Goal: Task Accomplishment & Management: Use online tool/utility

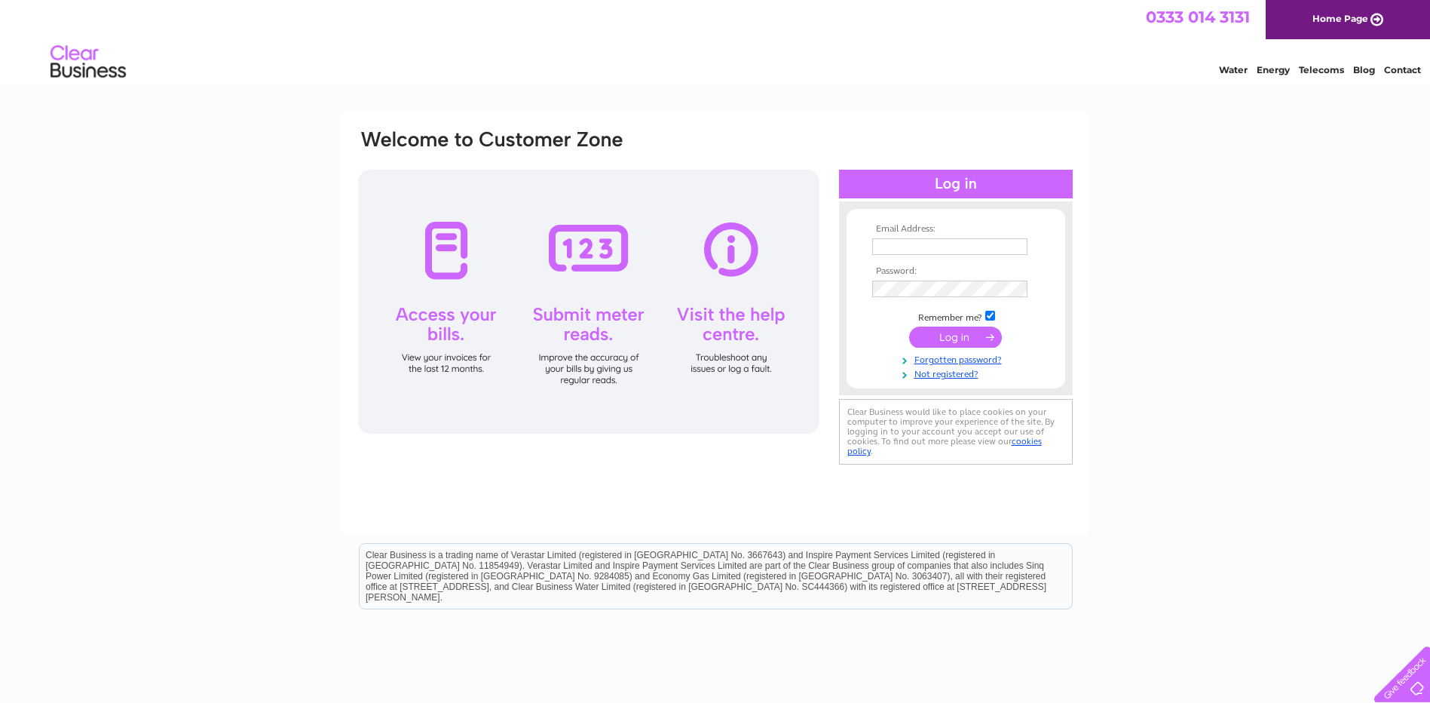
type input "info@thegordonguesthouse.com"
click at [962, 335] on input "submit" at bounding box center [955, 336] width 93 height 21
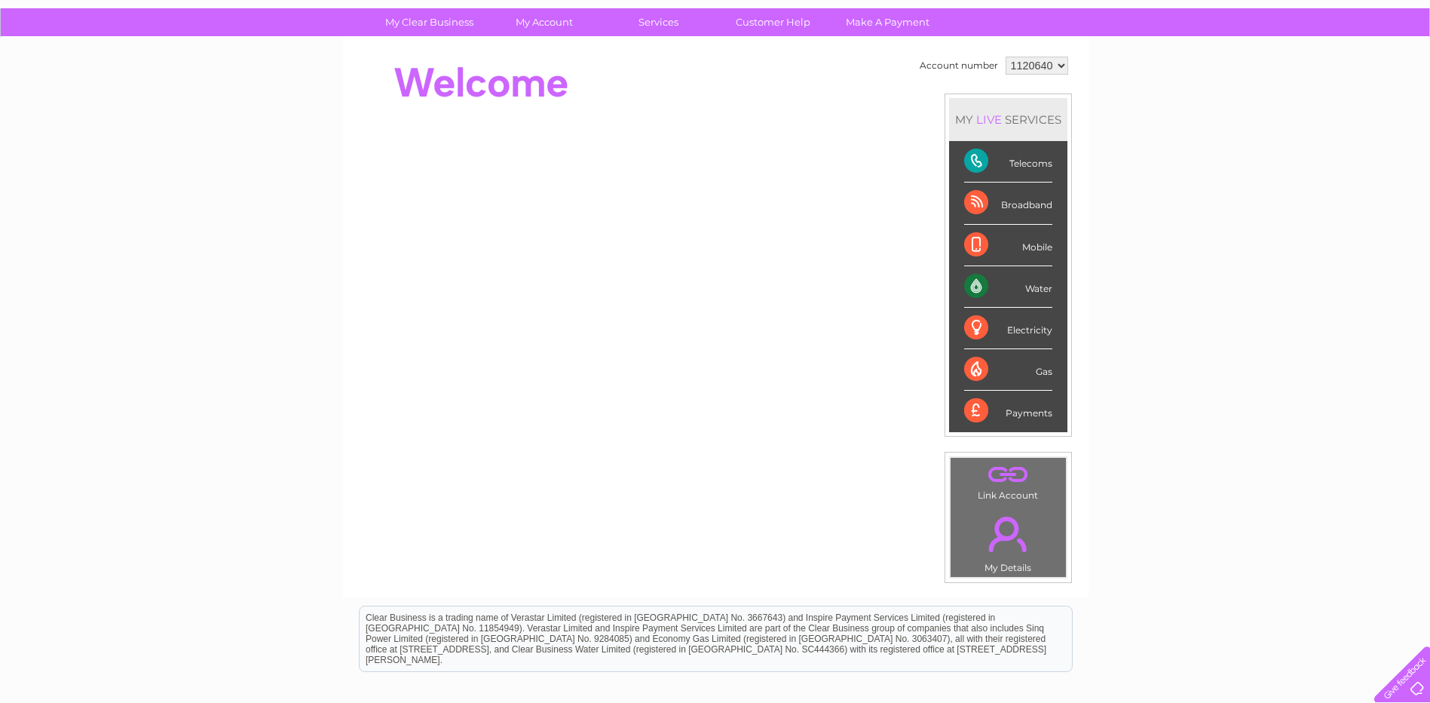
scroll to position [226, 0]
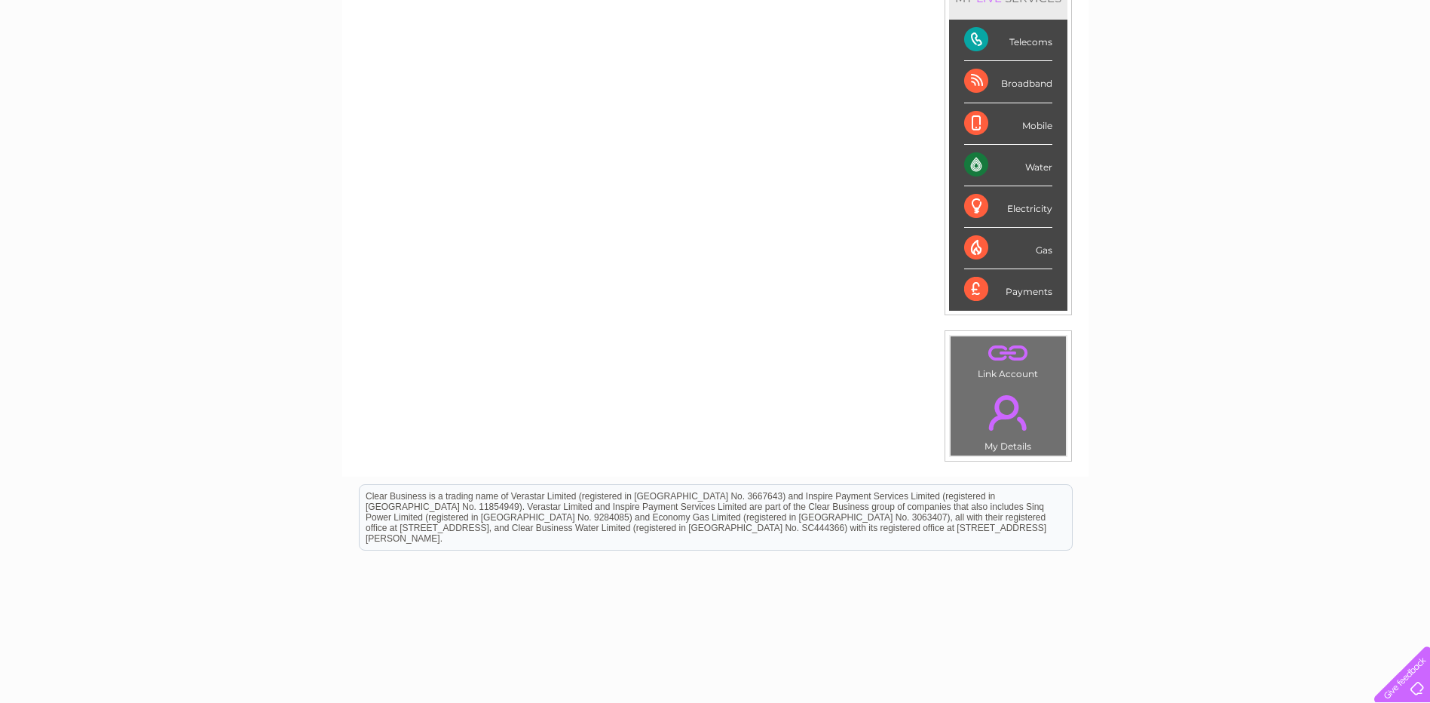
click at [972, 167] on div "Water" at bounding box center [1008, 165] width 88 height 41
click at [1030, 168] on div "Water" at bounding box center [1008, 165] width 88 height 41
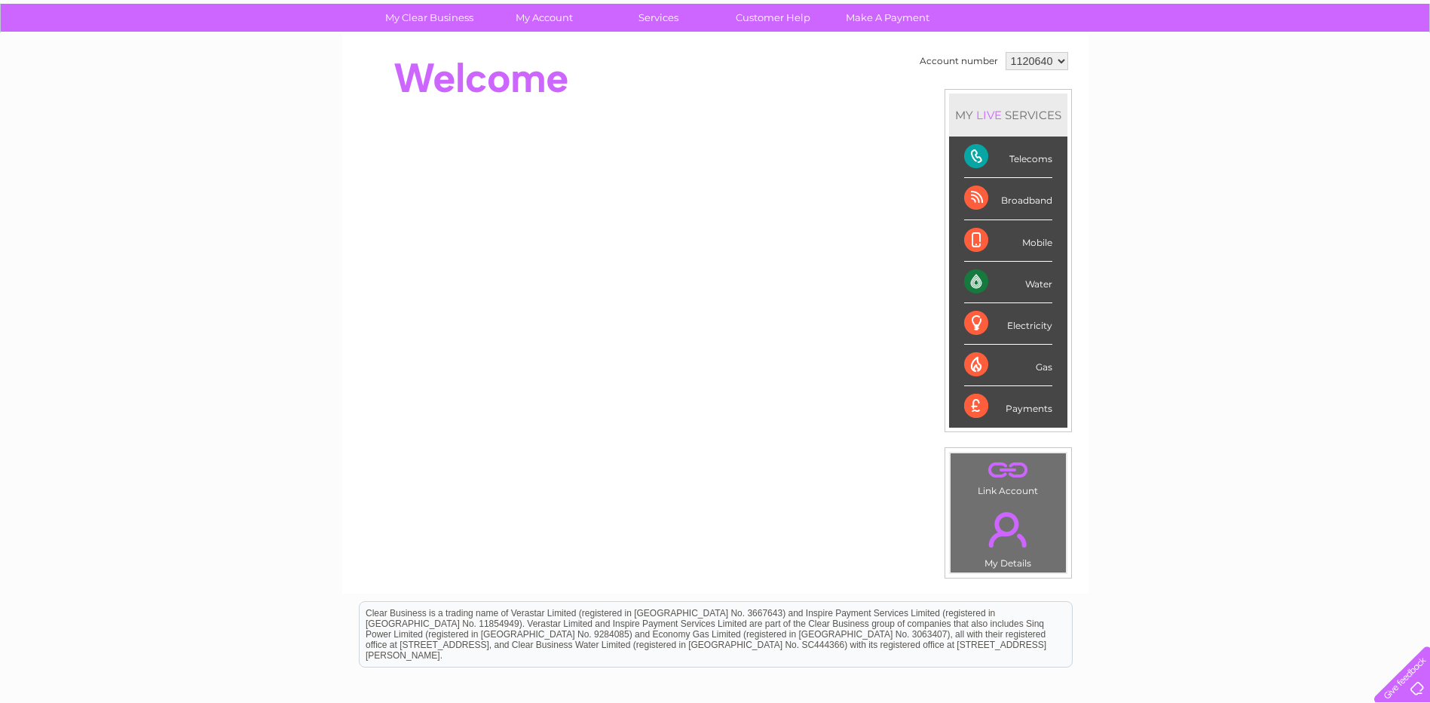
scroll to position [0, 0]
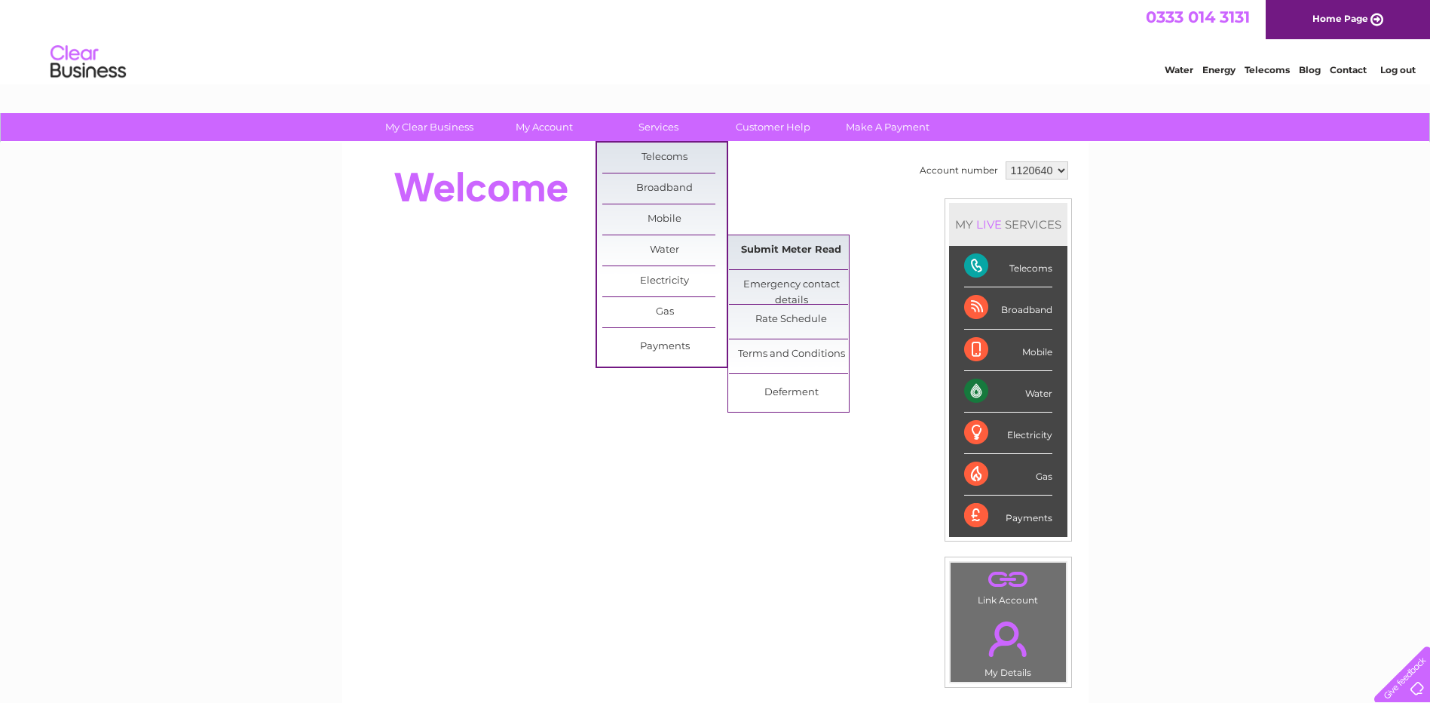
click at [772, 250] on link "Submit Meter Read" at bounding box center [791, 250] width 124 height 30
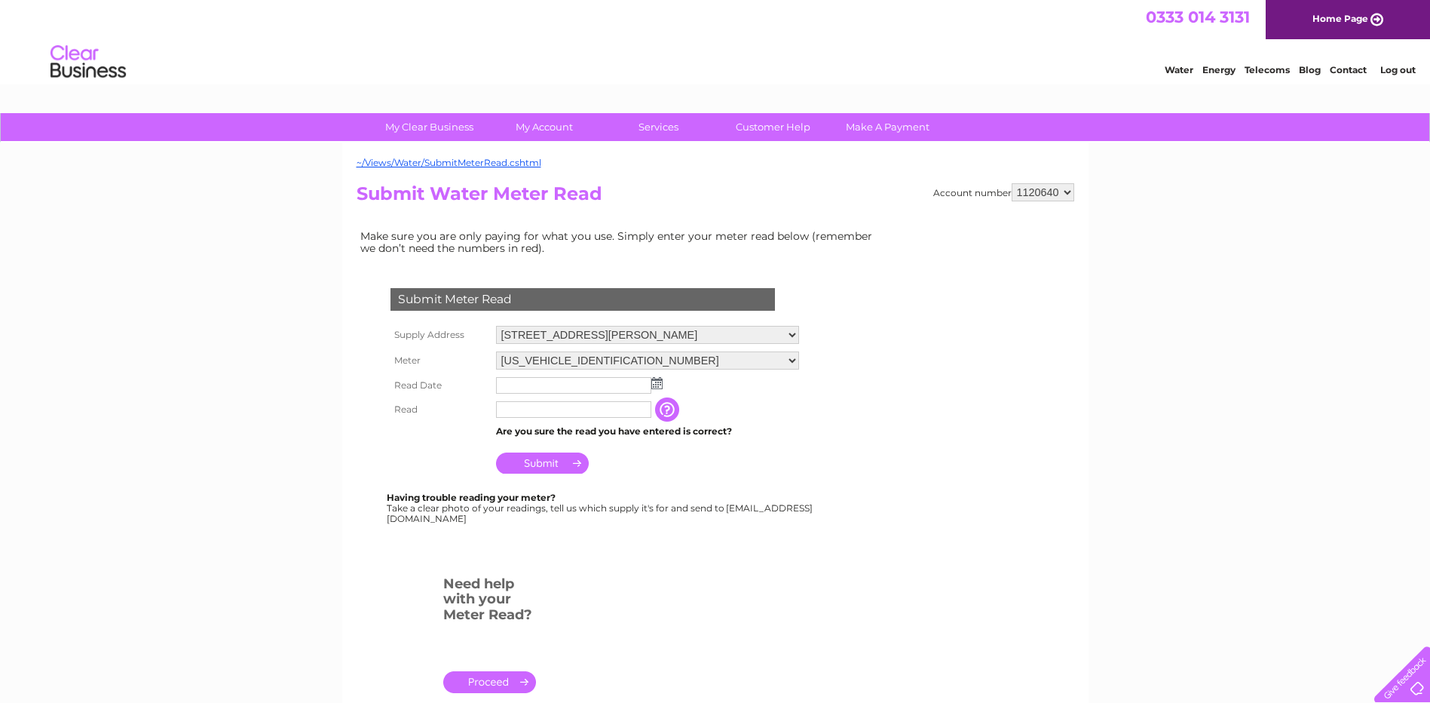
click at [660, 383] on img at bounding box center [656, 383] width 11 height 12
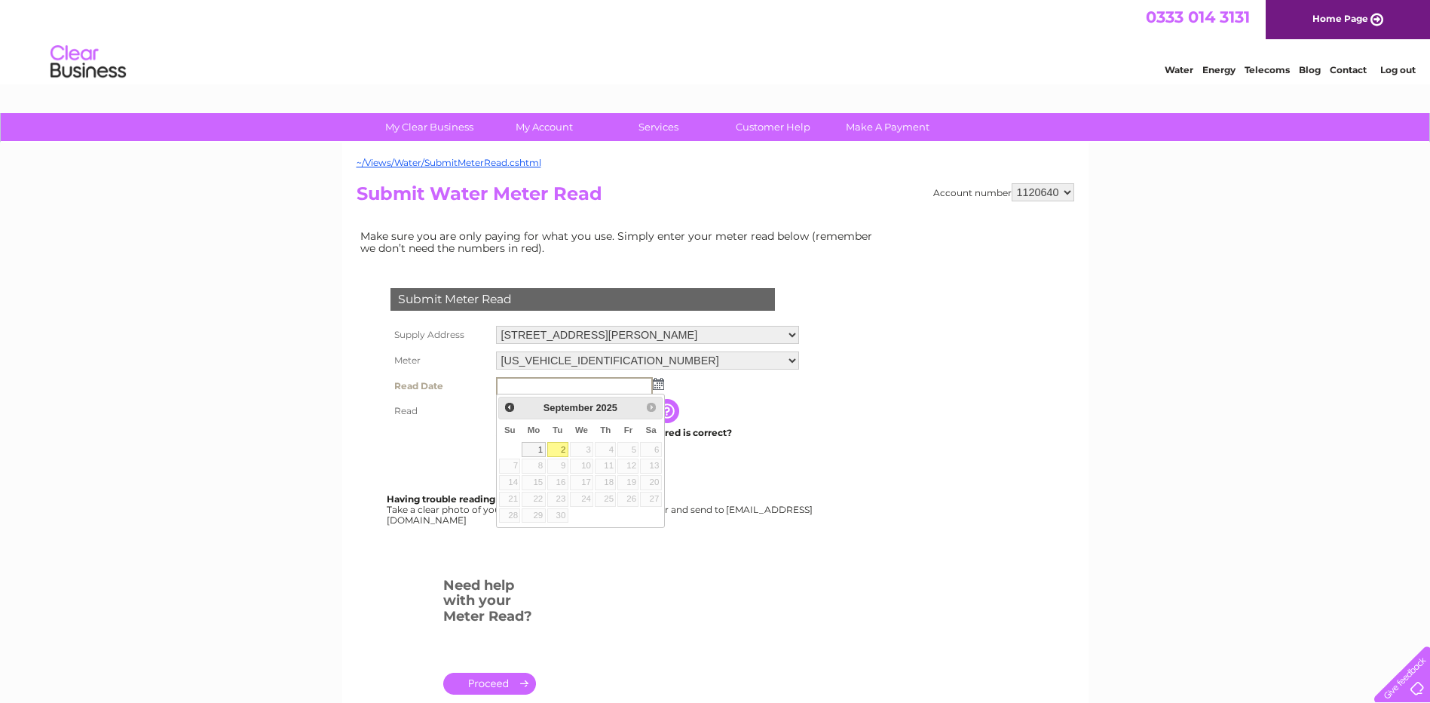
click at [561, 446] on link "2" at bounding box center [557, 449] width 21 height 15
type input "[DATE]"
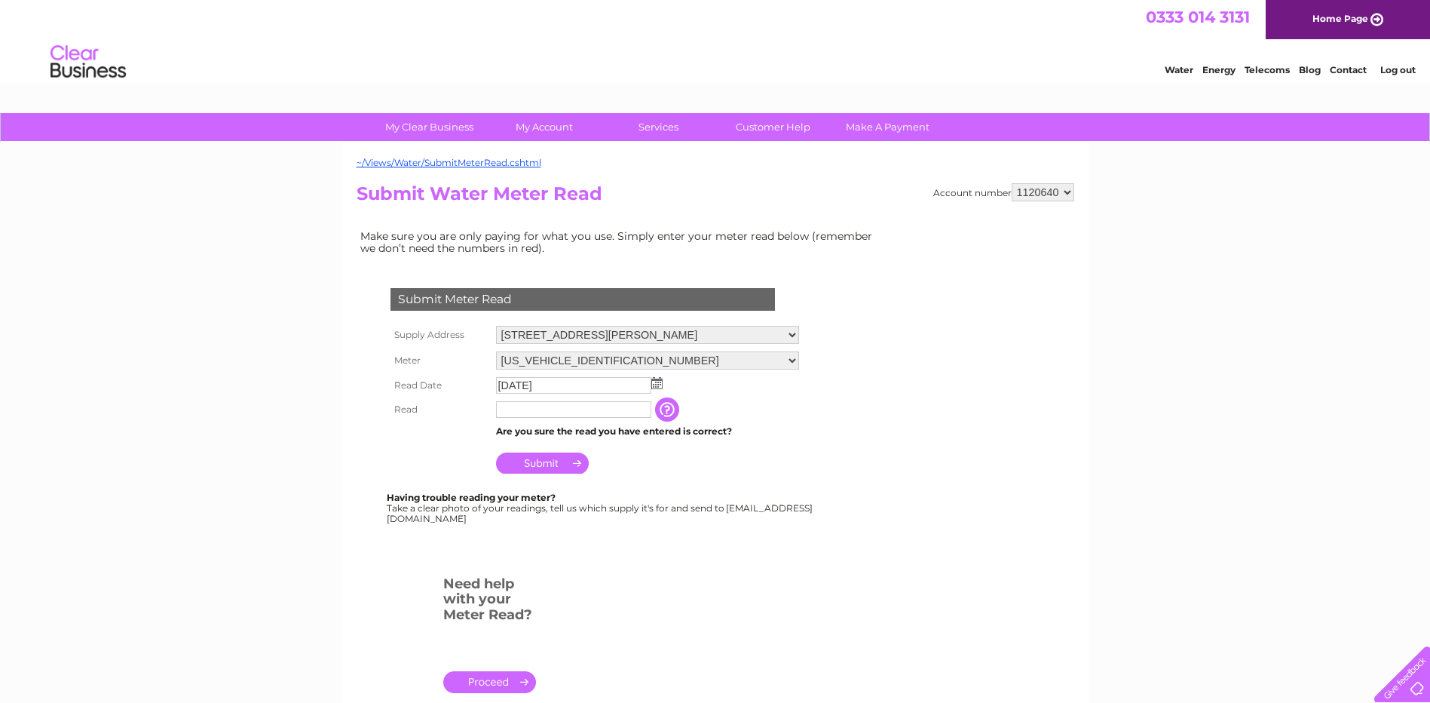
click at [525, 413] on input "text" at bounding box center [573, 409] width 155 height 17
type input "4415"
click at [541, 464] on input "Submit" at bounding box center [542, 464] width 93 height 21
